Goal: Task Accomplishment & Management: Use online tool/utility

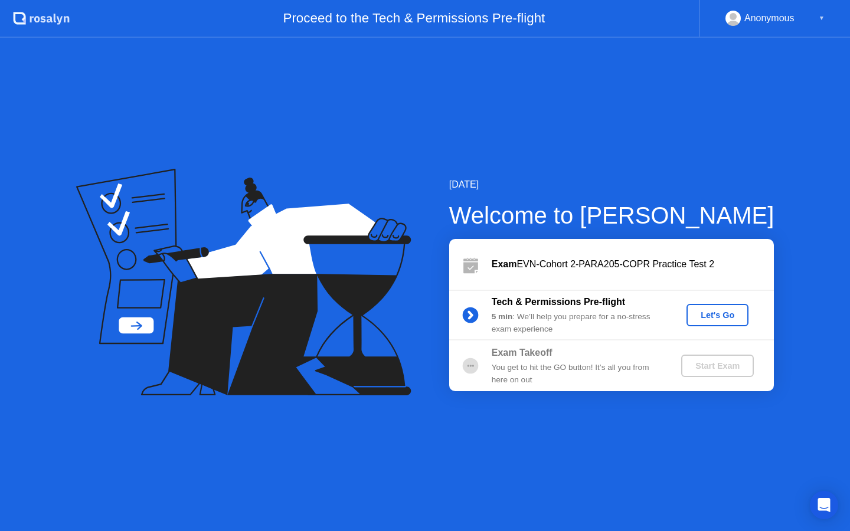
click at [726, 321] on button "Let's Go" at bounding box center [717, 315] width 62 height 22
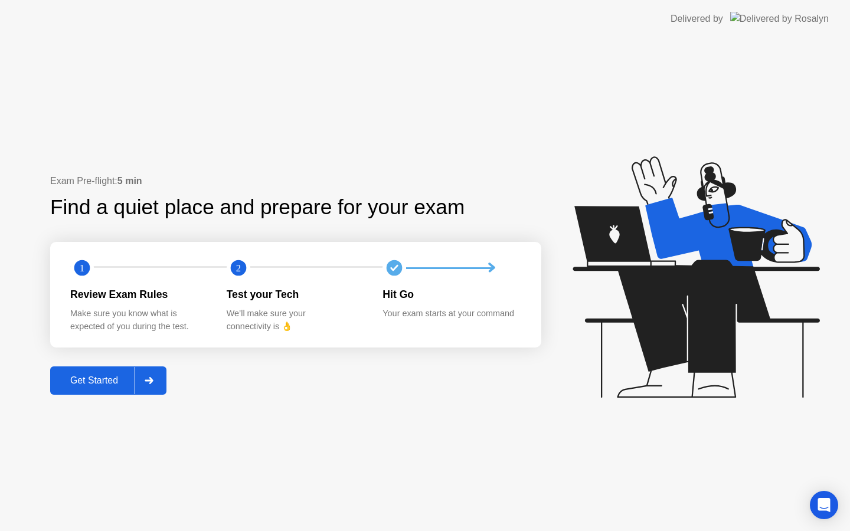
click at [89, 376] on div "Get Started" at bounding box center [94, 380] width 81 height 11
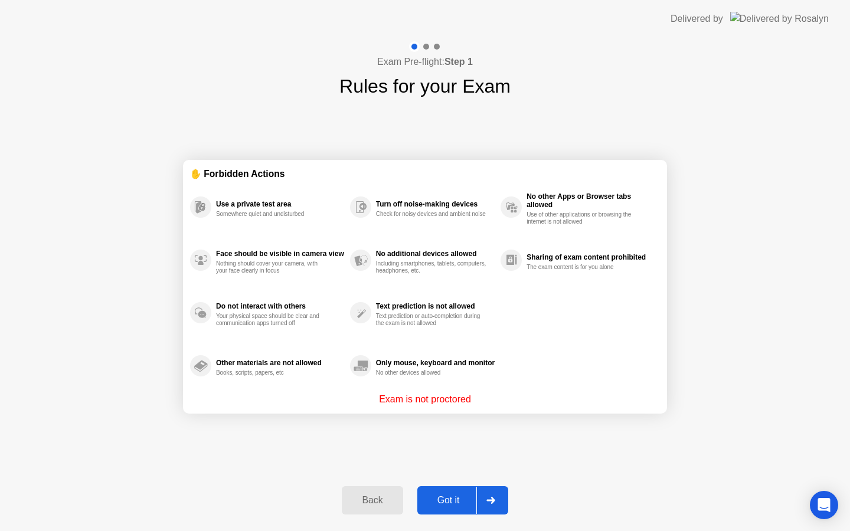
click at [445, 502] on div "Got it" at bounding box center [448, 500] width 55 height 11
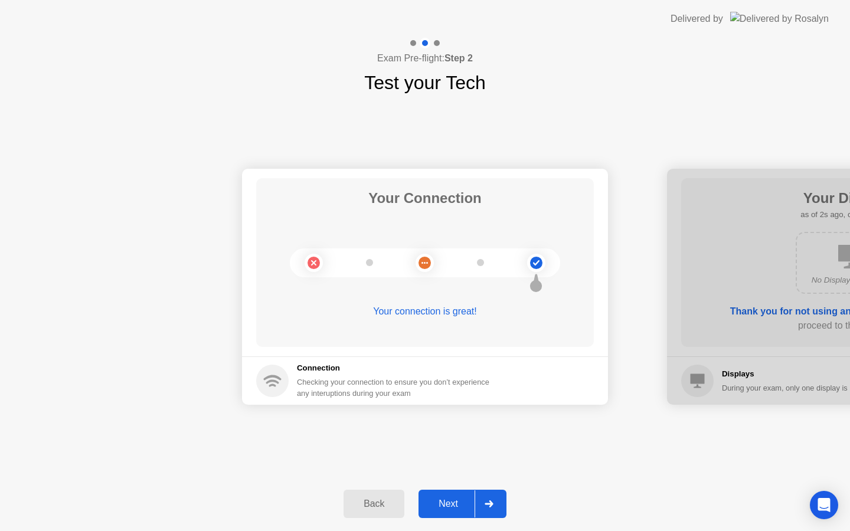
click at [443, 500] on div "Next" at bounding box center [448, 504] width 53 height 11
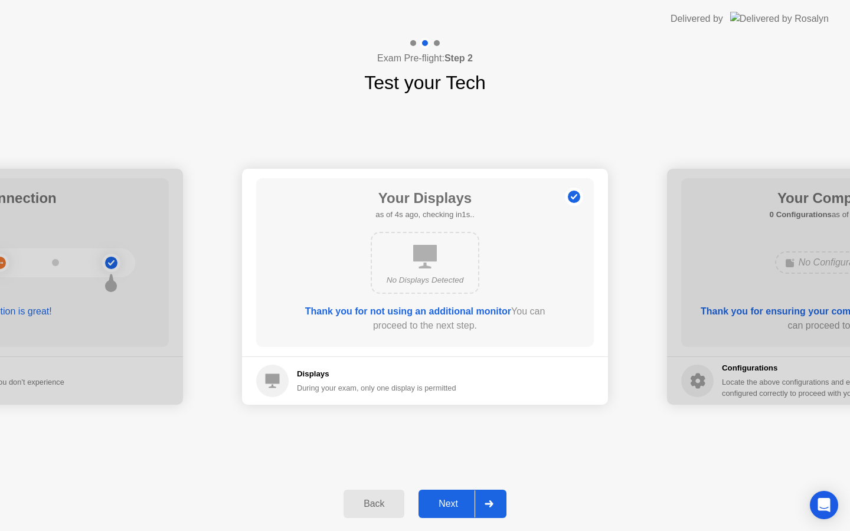
click at [440, 291] on div "No Displays Detected" at bounding box center [425, 263] width 109 height 62
click at [441, 507] on div "Next" at bounding box center [448, 504] width 53 height 11
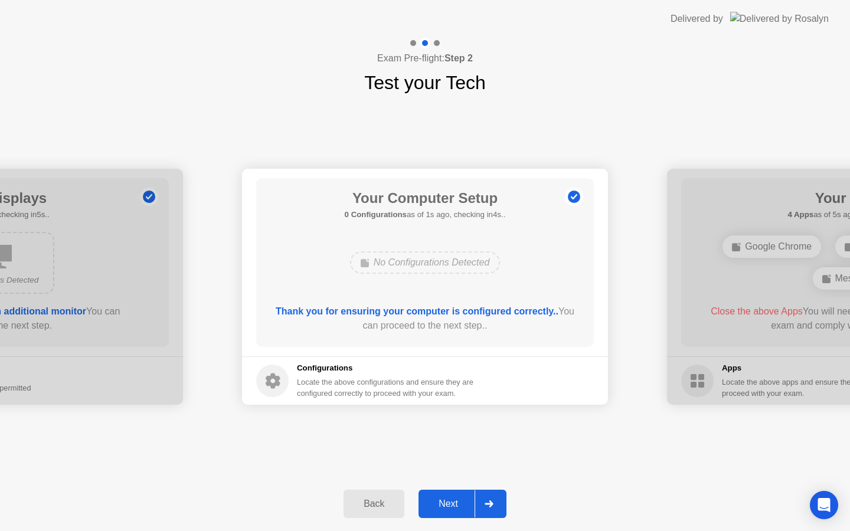
click at [453, 501] on div "Next" at bounding box center [448, 504] width 53 height 11
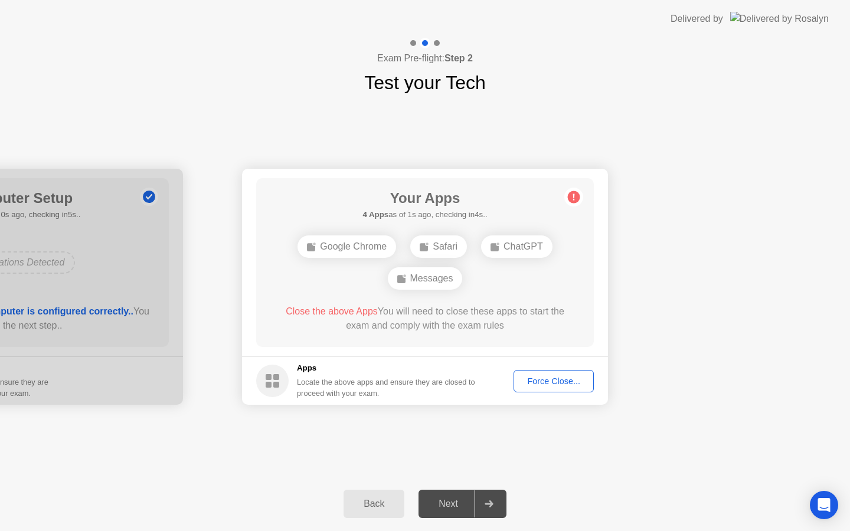
click at [543, 385] on div "Force Close..." at bounding box center [553, 380] width 72 height 9
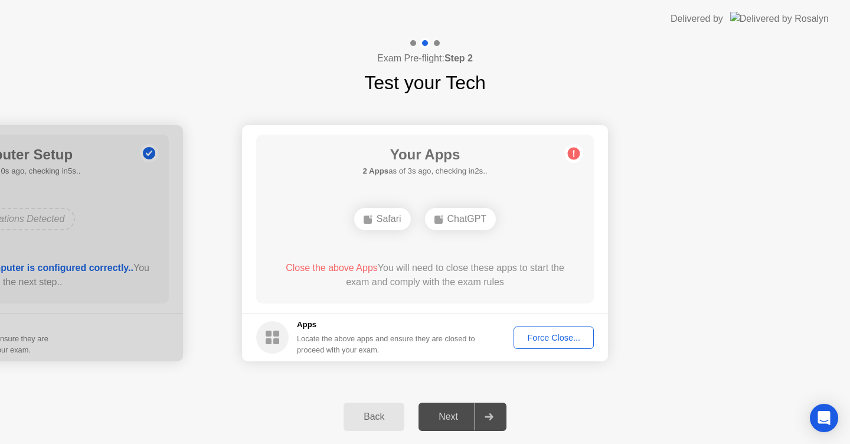
click at [551, 339] on div "Force Close..." at bounding box center [553, 337] width 72 height 9
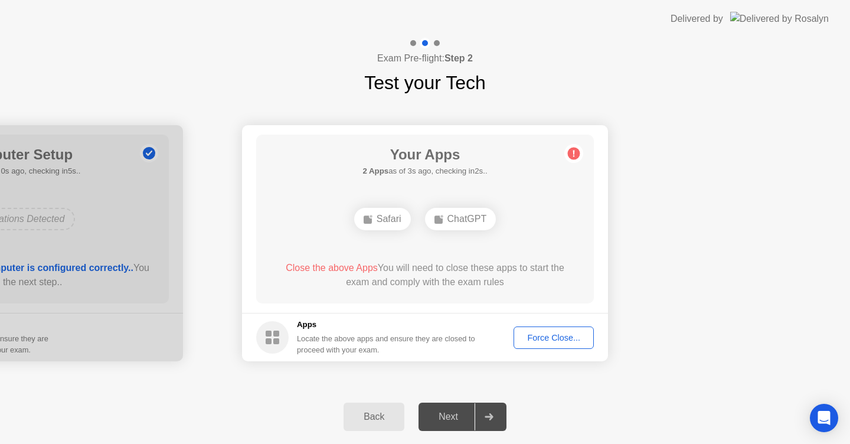
click at [454, 353] on div "Locate the above apps and ensure they are closed to proceed with your exam." at bounding box center [386, 344] width 179 height 22
click at [447, 420] on div "Next" at bounding box center [448, 416] width 53 height 11
click at [556, 217] on div "Safari ChatGPT" at bounding box center [425, 219] width 270 height 32
click at [385, 412] on div "Back" at bounding box center [374, 416] width 54 height 11
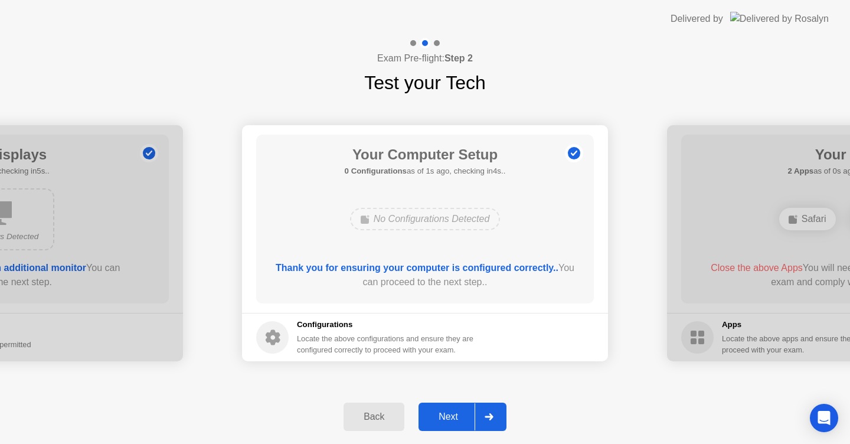
click at [437, 407] on button "Next" at bounding box center [462, 416] width 88 height 28
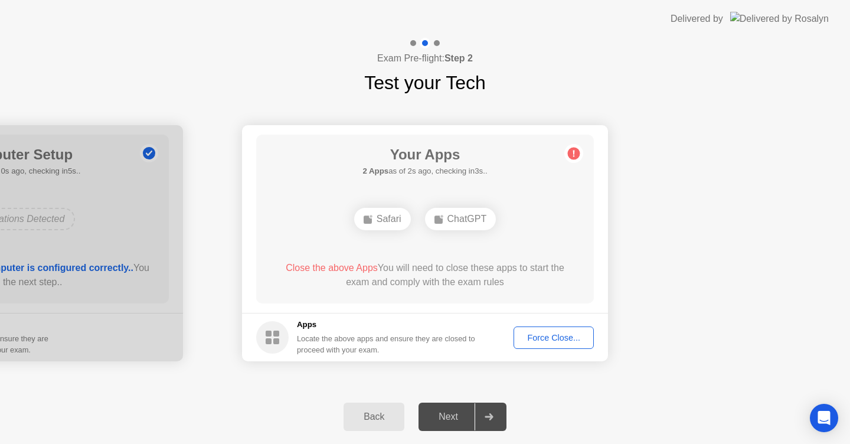
click at [544, 343] on button "Force Close..." at bounding box center [553, 337] width 80 height 22
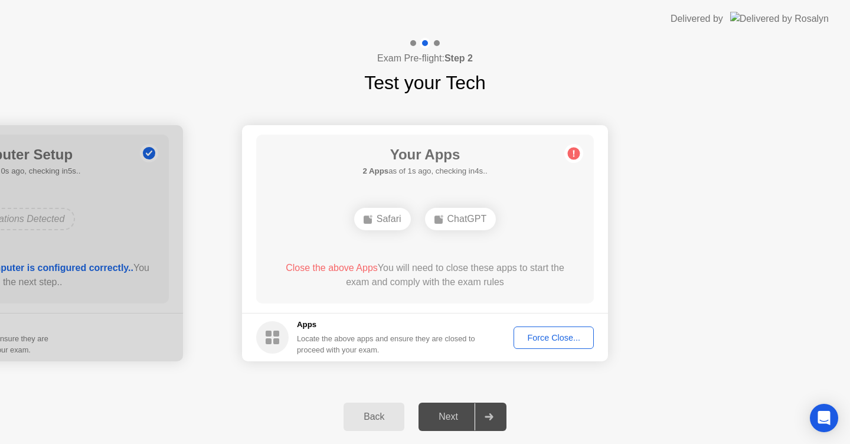
click at [539, 227] on div "Safari ChatGPT" at bounding box center [425, 219] width 270 height 32
